Goal: Transaction & Acquisition: Purchase product/service

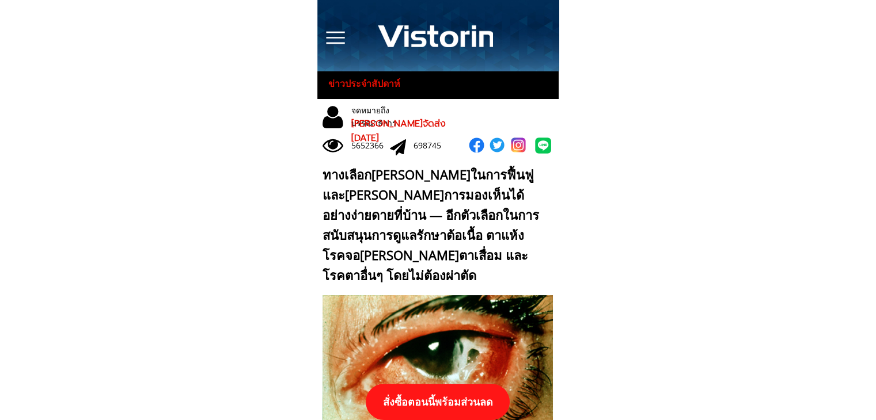
click at [450, 400] on p "สั่งซื้อตอนนี้พร้อมส่วนลด" at bounding box center [438, 402] width 144 height 36
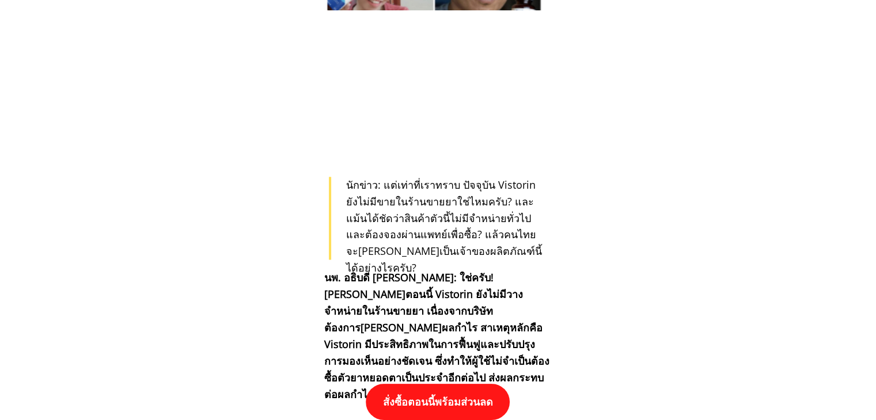
scroll to position [11959, 0]
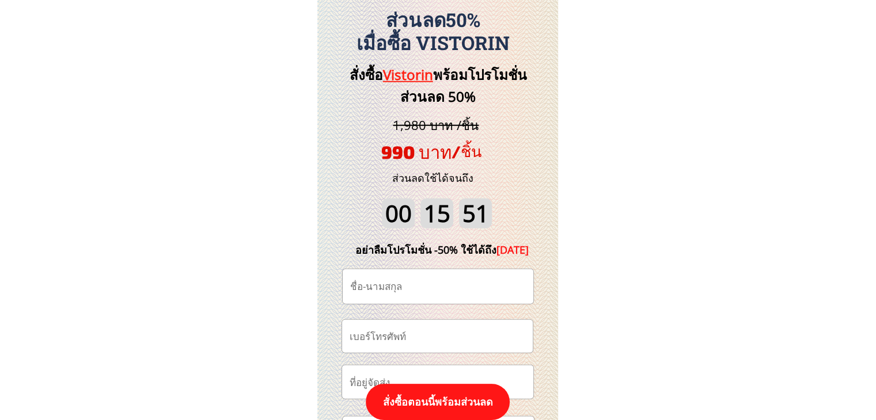
click at [464, 337] on input "tel" at bounding box center [437, 336] width 181 height 33
paste input "0896058863"
type input "0896058863"
click at [440, 282] on input "text" at bounding box center [437, 286] width 181 height 35
paste input "ลงทุกแยก แลกให้เรียบ.ฯ"
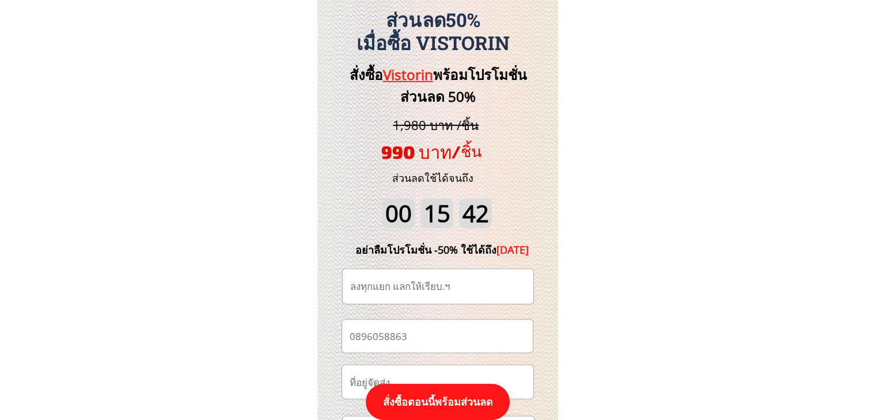
paste input "text"
type input "ลงทุกแยก แลกให้เรียบ.ฯ"
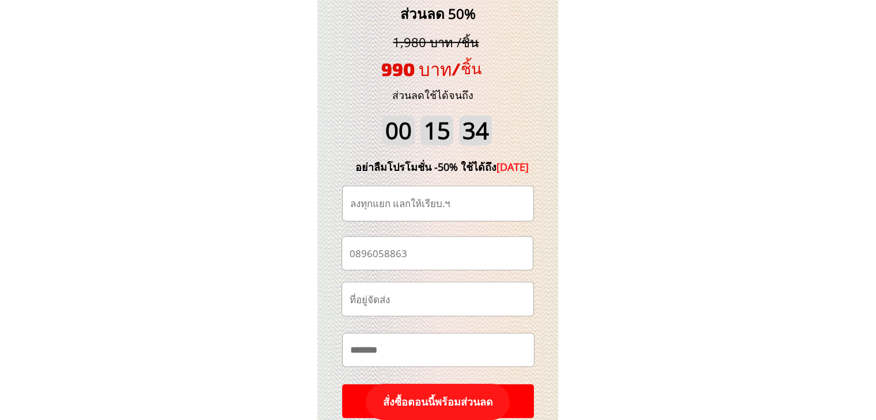
scroll to position [12131, 0]
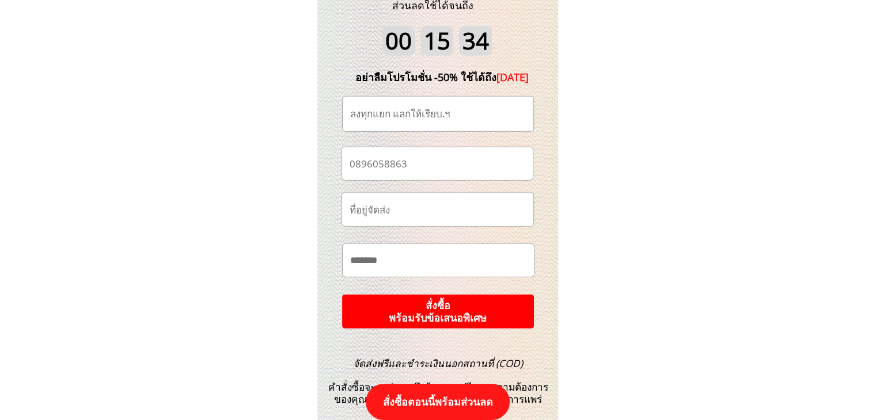
click at [456, 261] on input "text" at bounding box center [438, 260] width 182 height 33
paste input "**********"
type input "**********"
click at [463, 316] on p "สั่งซื้อ พร้อมรับข้อเสนอพิเศษ" at bounding box center [437, 312] width 192 height 34
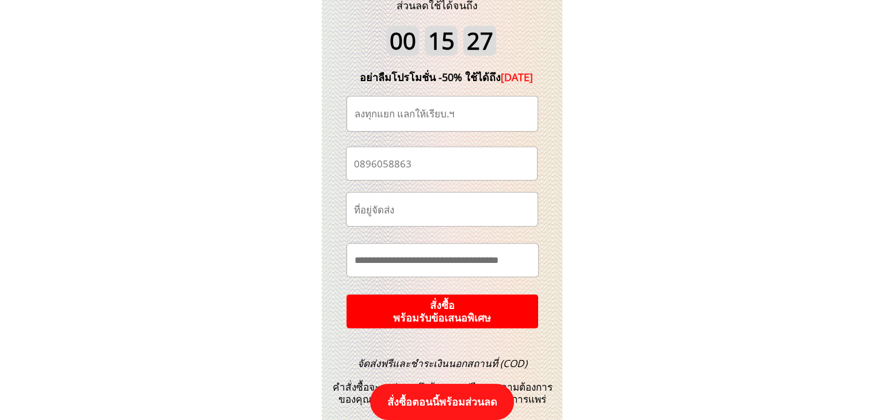
scroll to position [0, 0]
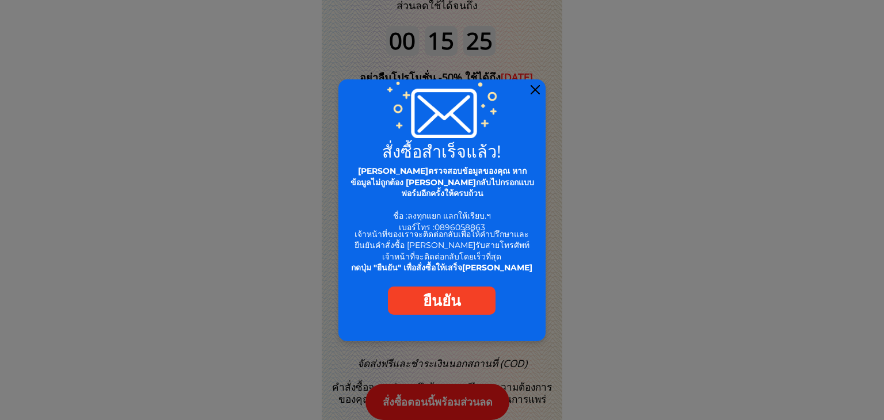
click at [534, 90] on div at bounding box center [535, 89] width 9 height 9
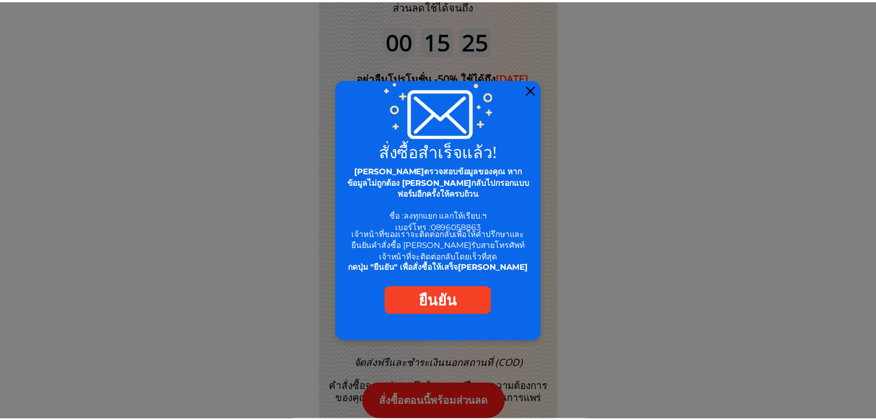
scroll to position [12131, 0]
